Goal: Go to known website: Go to known website

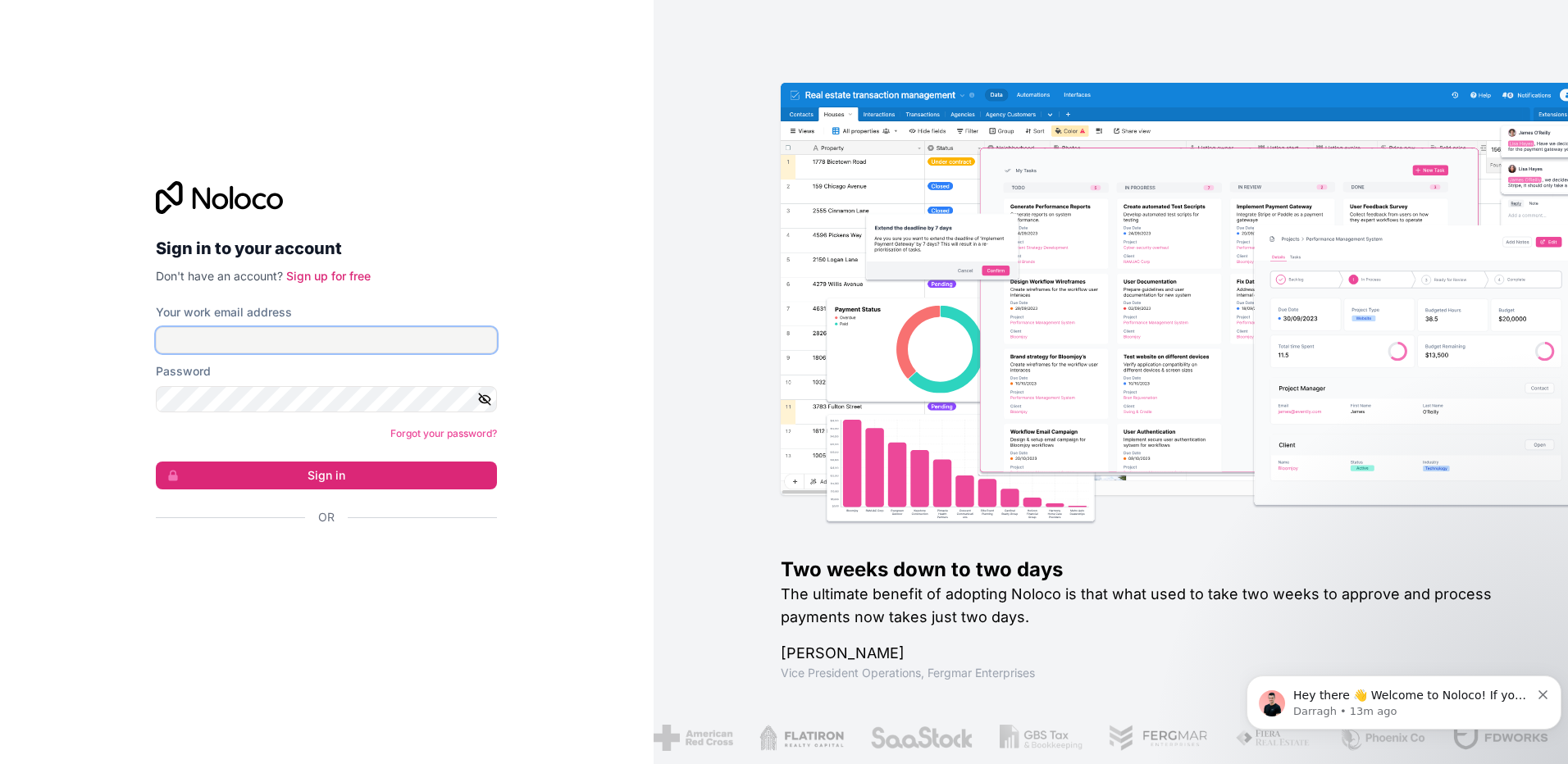
click at [364, 330] on input "Your work email address" at bounding box center [326, 341] width 341 height 27
type input "[PERSON_NAME][EMAIL_ADDRESS][PERSON_NAME][DOMAIN_NAME]"
click at [328, 474] on button "Sign in" at bounding box center [326, 476] width 341 height 28
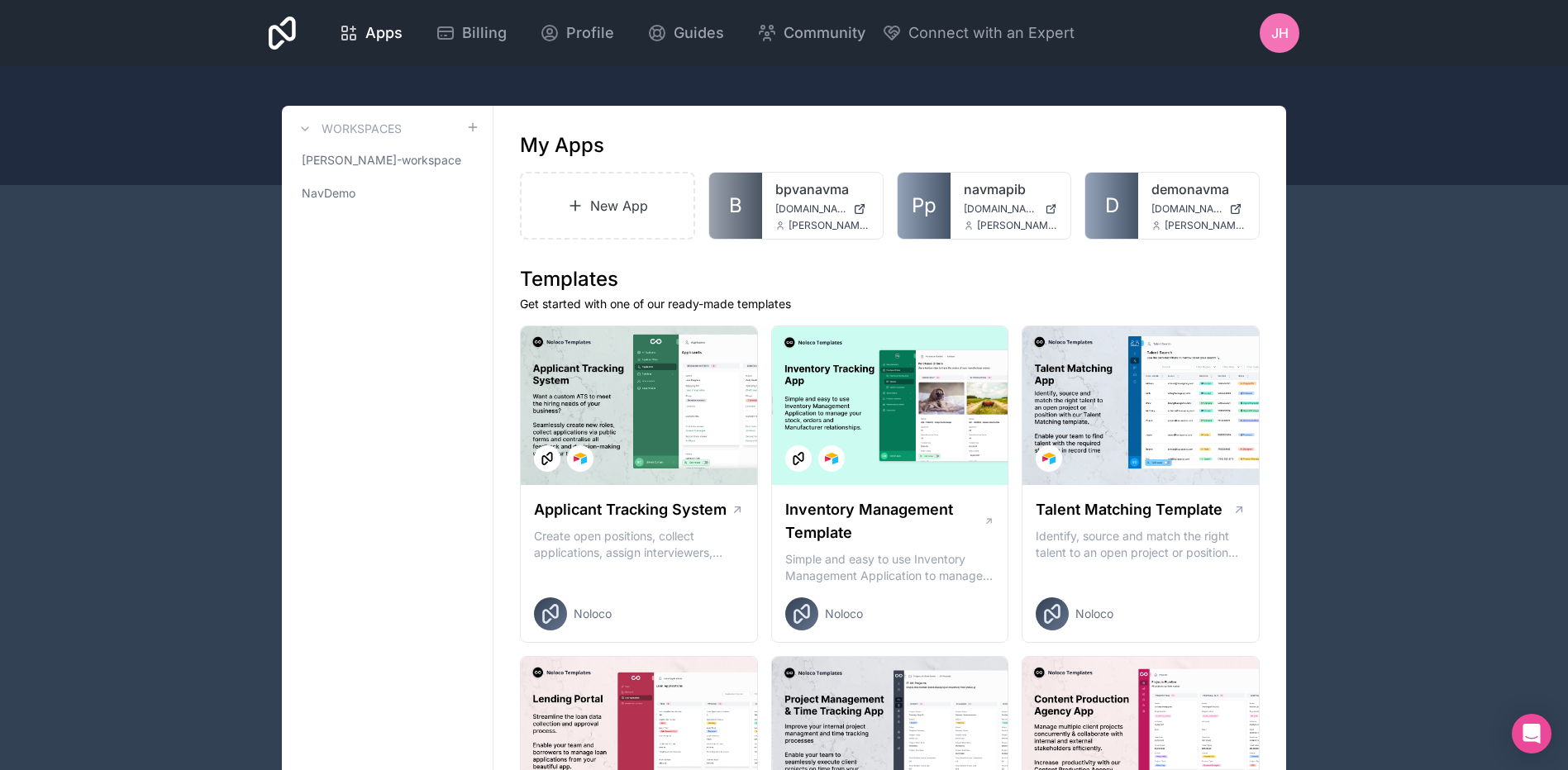
click at [0, 0] on icon at bounding box center [0, 0] width 0 height 0
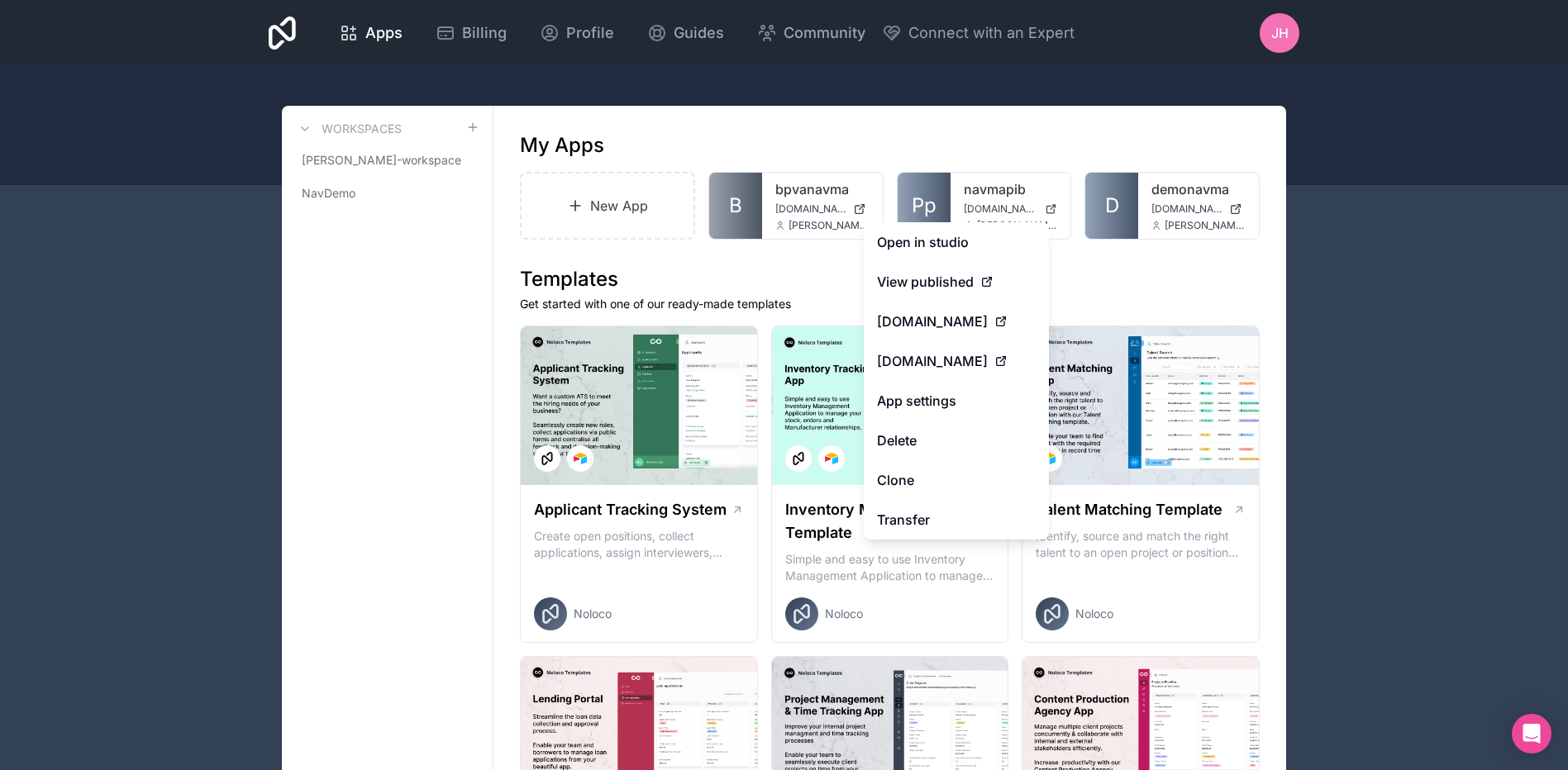
click at [949, 233] on link "Open in studio" at bounding box center [956, 242] width 185 height 40
